Goal: Browse casually

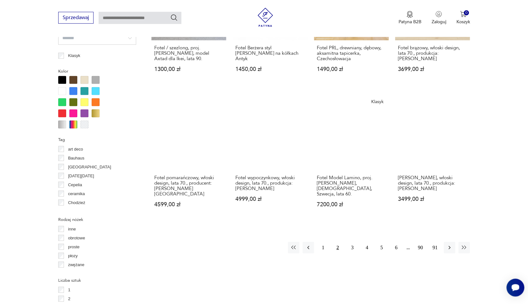
scroll to position [587, 0]
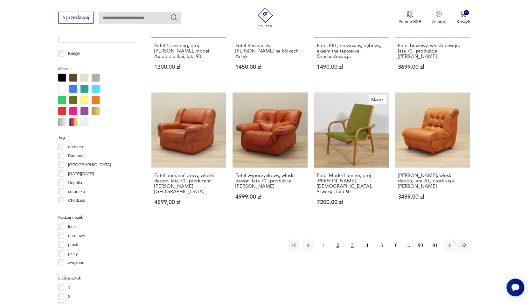
click at [352, 240] on button "3" at bounding box center [351, 245] width 11 height 11
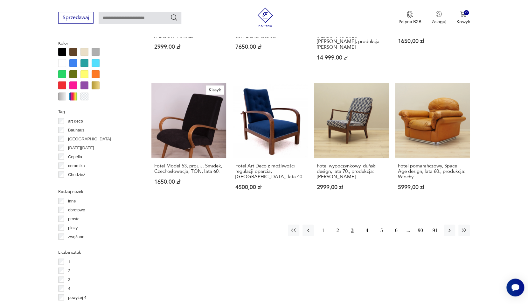
scroll to position [616, 0]
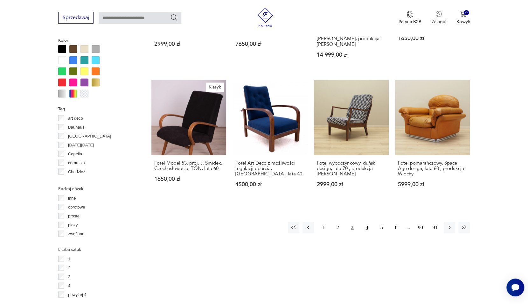
click at [367, 221] on button "4" at bounding box center [366, 226] width 11 height 11
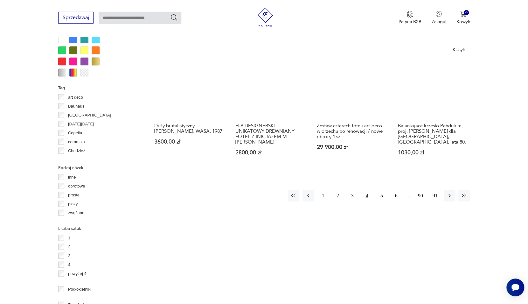
scroll to position [638, 0]
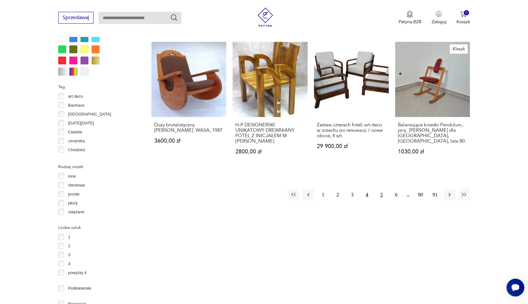
click at [380, 189] on button "5" at bounding box center [381, 194] width 11 height 11
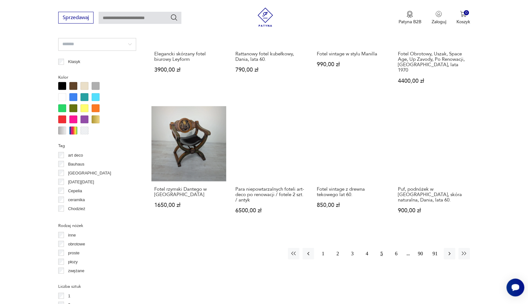
scroll to position [587, 0]
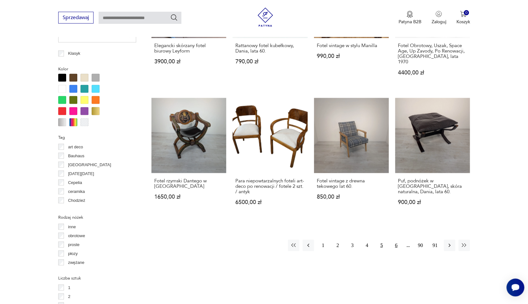
click at [395, 240] on button "6" at bounding box center [395, 245] width 11 height 11
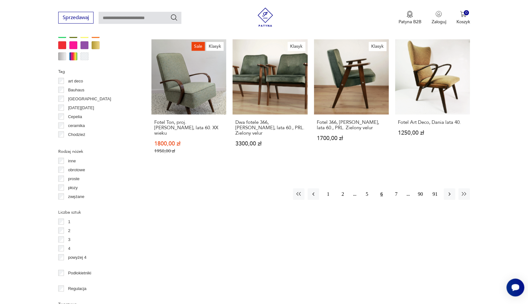
scroll to position [652, 0]
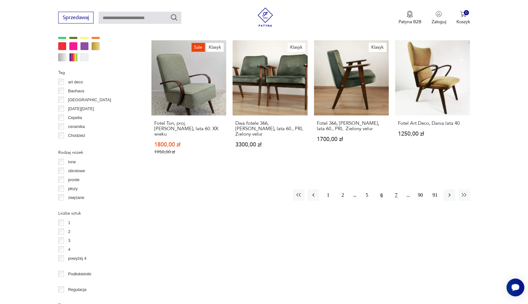
click at [399, 189] on button "7" at bounding box center [395, 194] width 11 height 11
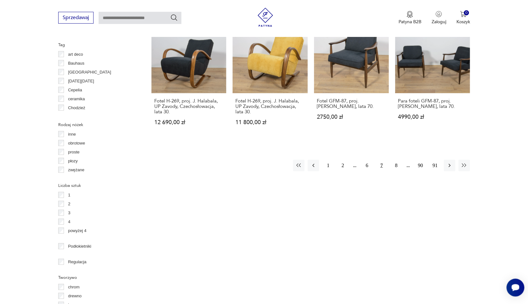
scroll to position [678, 0]
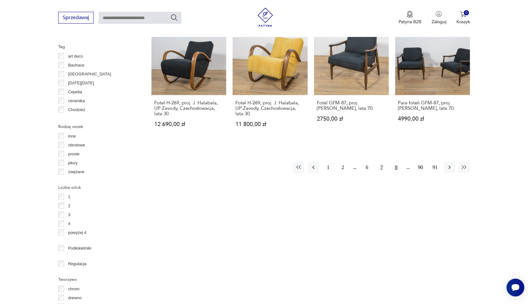
click at [398, 165] on button "8" at bounding box center [395, 166] width 11 height 11
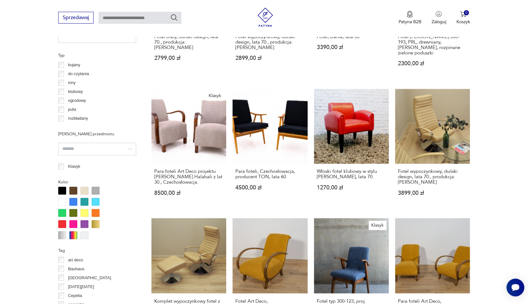
scroll to position [481, 0]
